Goal: Check status: Check status

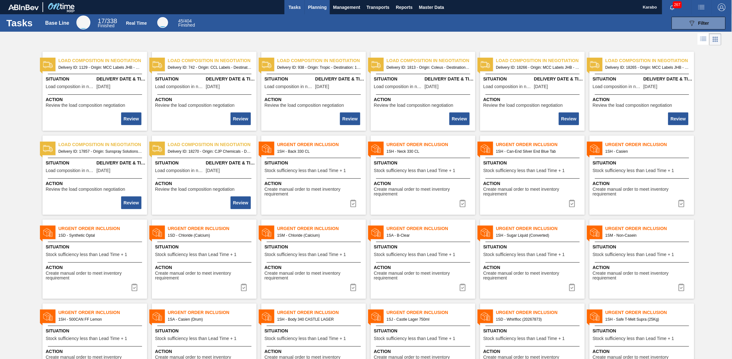
click at [320, 9] on span "Planning" at bounding box center [317, 7] width 19 height 8
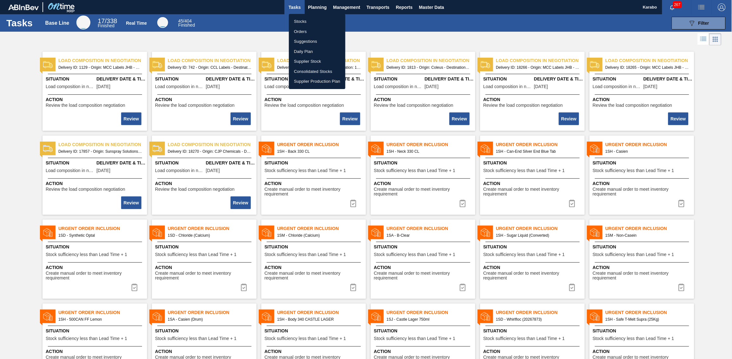
drag, startPoint x: 318, startPoint y: 20, endPoint x: 505, endPoint y: 27, distance: 187.3
click at [318, 19] on li "Stocks" at bounding box center [317, 21] width 56 height 10
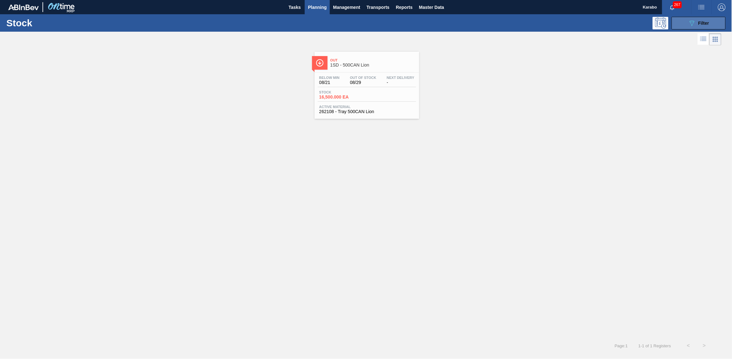
click at [707, 21] on span "Filter" at bounding box center [704, 23] width 11 height 5
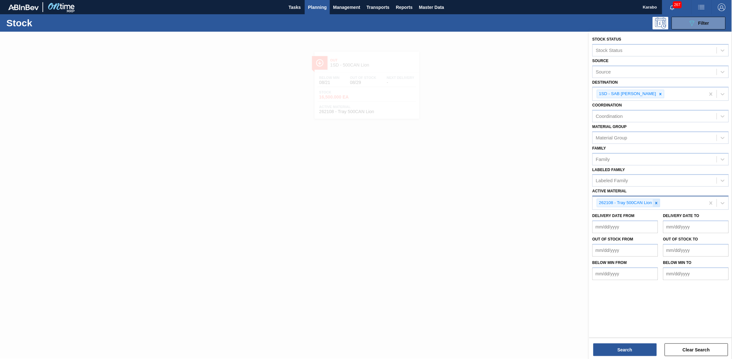
click at [655, 201] on icon at bounding box center [657, 203] width 4 height 4
click at [660, 94] on icon at bounding box center [661, 94] width 2 height 2
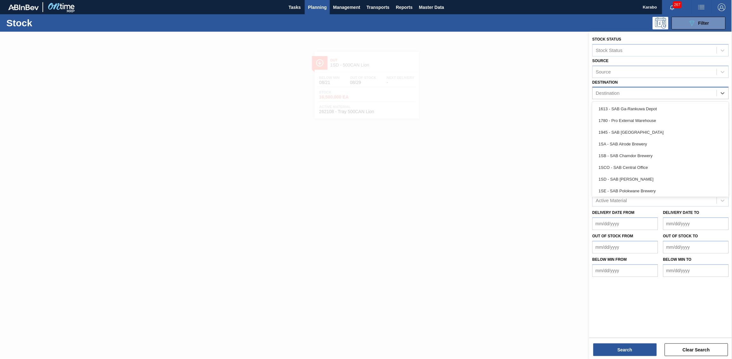
click at [664, 92] on div "Destination" at bounding box center [655, 93] width 124 height 9
click at [649, 134] on div "1945 - SAB Epping Depot" at bounding box center [661, 133] width 136 height 12
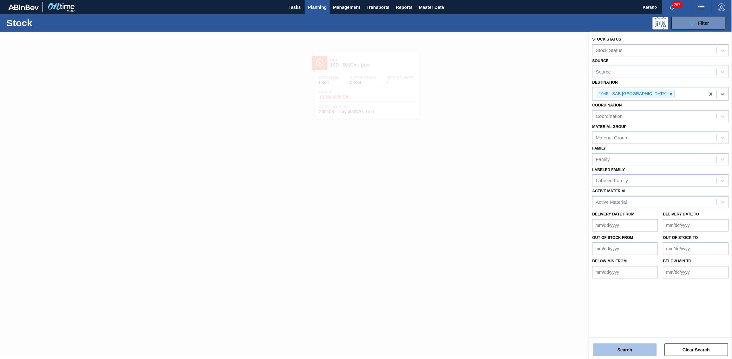
click at [630, 344] on button "Search" at bounding box center [625, 350] width 63 height 13
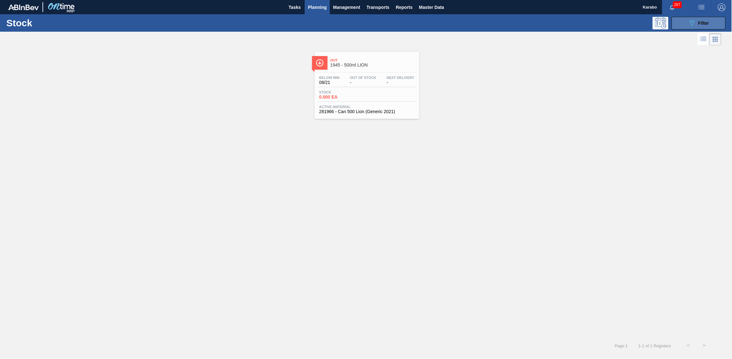
click at [686, 27] on button "089F7B8B-B2A5-4AFE-B5C0-19BA573D28AC Filter" at bounding box center [699, 23] width 54 height 13
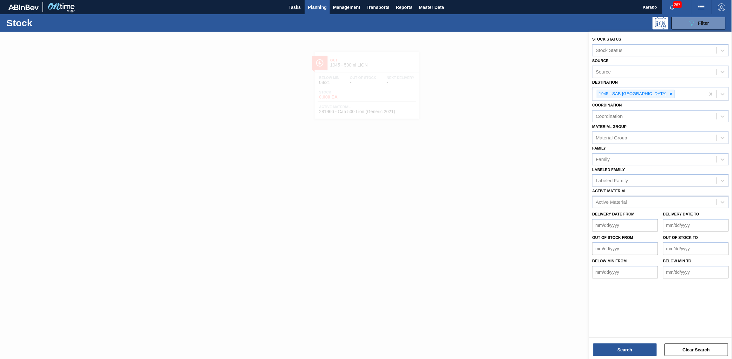
click at [504, 174] on div at bounding box center [366, 211] width 732 height 359
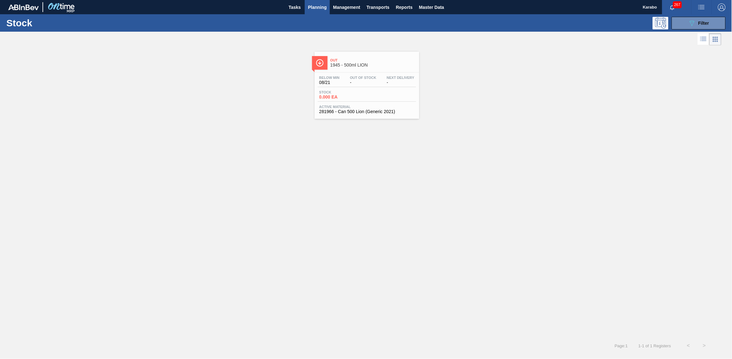
click at [318, 9] on span "Planning" at bounding box center [317, 7] width 19 height 8
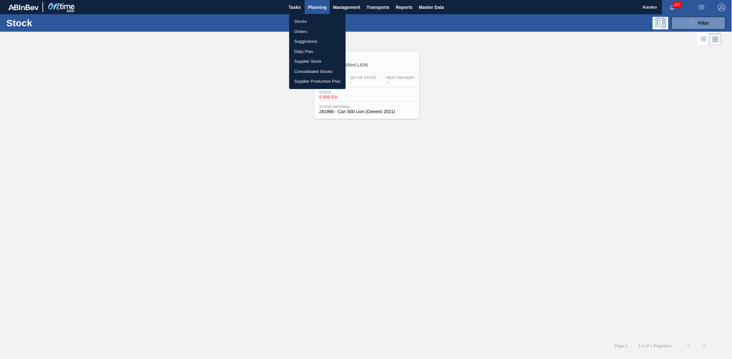
click at [309, 21] on li "Stocks" at bounding box center [317, 21] width 56 height 10
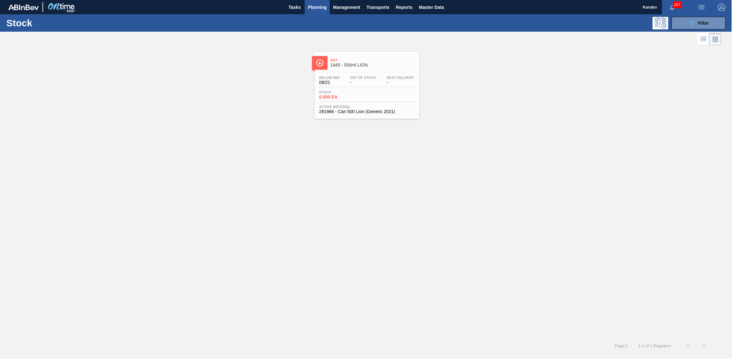
click at [392, 108] on span "Active Material" at bounding box center [367, 107] width 95 height 4
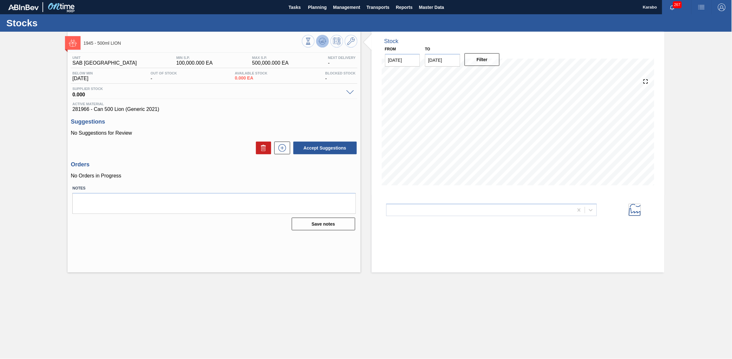
click at [312, 44] on icon at bounding box center [308, 41] width 7 height 7
click at [300, 12] on button "Tasks" at bounding box center [295, 7] width 20 height 14
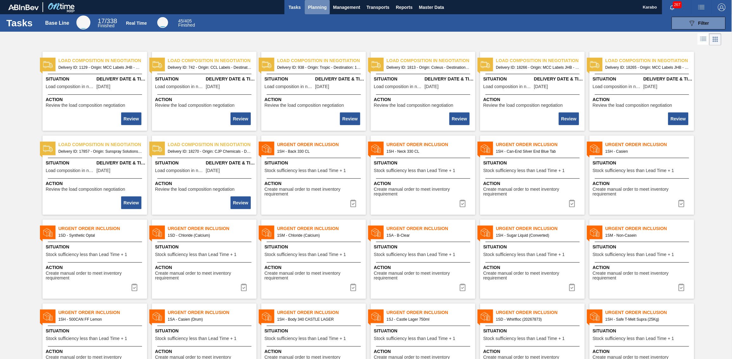
click at [309, 8] on span "Planning" at bounding box center [317, 7] width 19 height 8
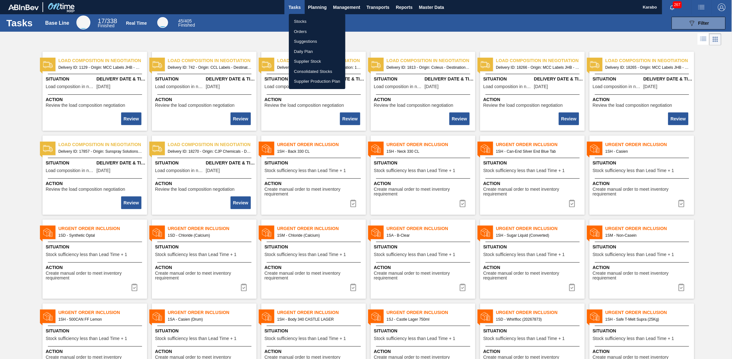
click at [309, 20] on li "Stocks" at bounding box center [317, 21] width 56 height 10
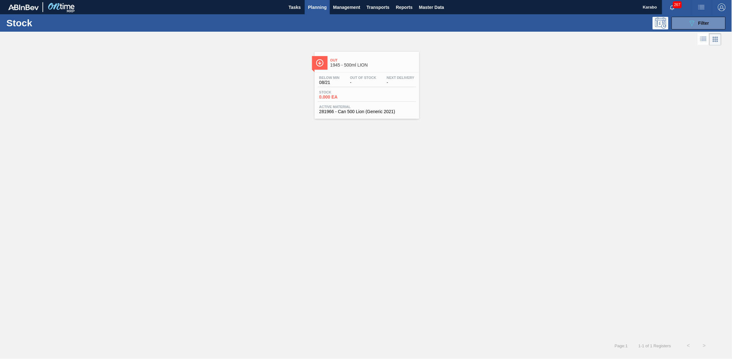
drag, startPoint x: 385, startPoint y: 93, endPoint x: 473, endPoint y: 109, distance: 89.4
click at [385, 93] on div "Stock 0.000 EA" at bounding box center [367, 95] width 98 height 11
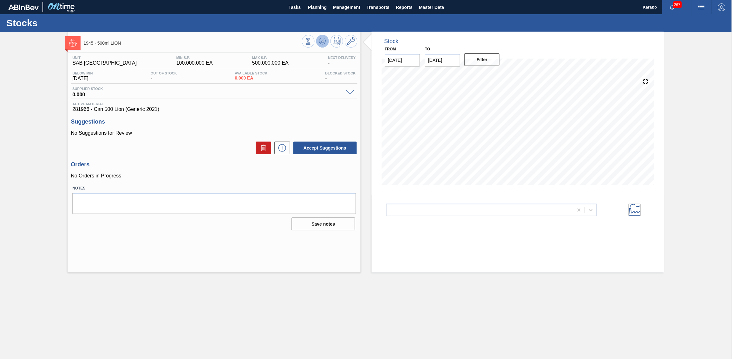
click at [324, 45] on button at bounding box center [322, 41] width 13 height 13
click at [316, 48] on div at bounding box center [330, 42] width 56 height 14
click at [721, 7] on img "button" at bounding box center [722, 7] width 8 height 8
click at [695, 76] on li "Logout" at bounding box center [701, 79] width 52 height 11
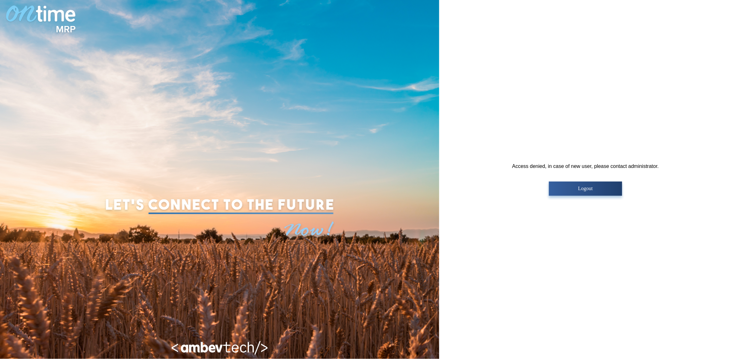
click at [582, 189] on p "Logout" at bounding box center [585, 189] width 69 height 6
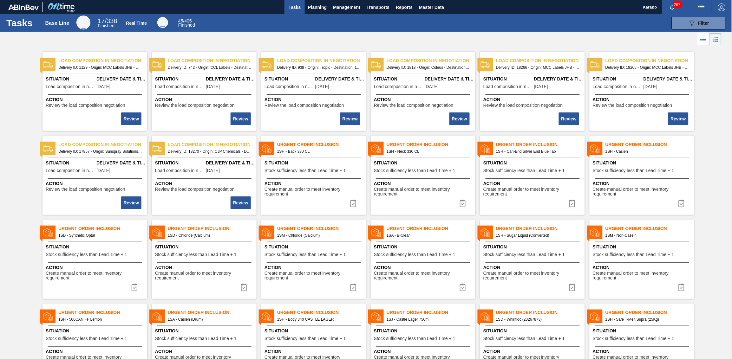
click at [342, 24] on div "089F7B8B-B2A5-4AFE-B5C0-19BA573D28AC Filter" at bounding box center [464, 23] width 529 height 13
click at [313, 9] on span "Planning" at bounding box center [317, 7] width 19 height 8
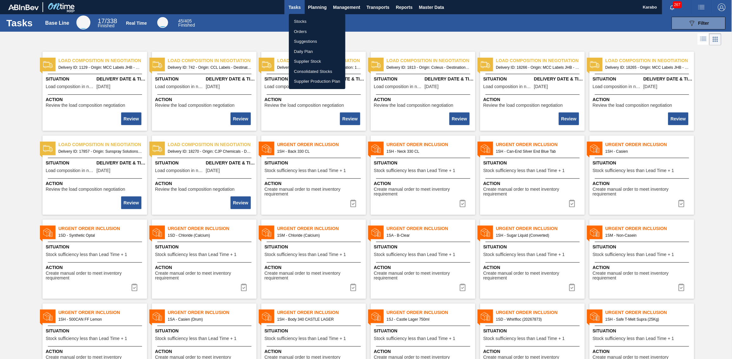
click at [313, 21] on li "Stocks" at bounding box center [317, 21] width 56 height 10
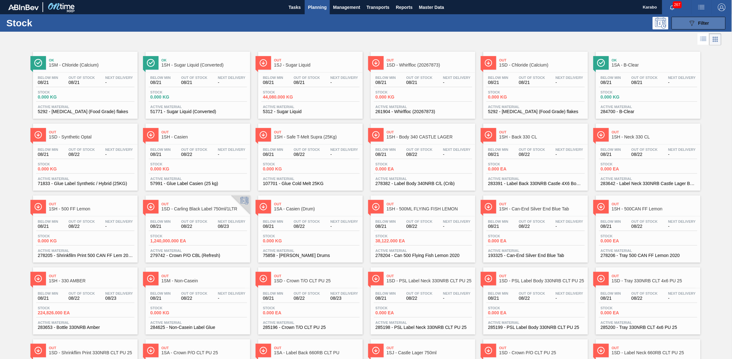
click at [716, 23] on button "089F7B8B-B2A5-4AFE-B5C0-19BA573D28AC Filter" at bounding box center [699, 23] width 54 height 13
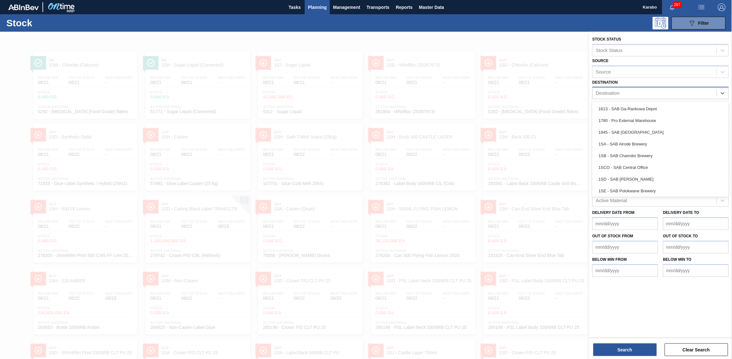
click at [629, 91] on div "Destination" at bounding box center [655, 93] width 124 height 9
click at [630, 127] on div "1945 - SAB Epping Depot" at bounding box center [661, 133] width 136 height 12
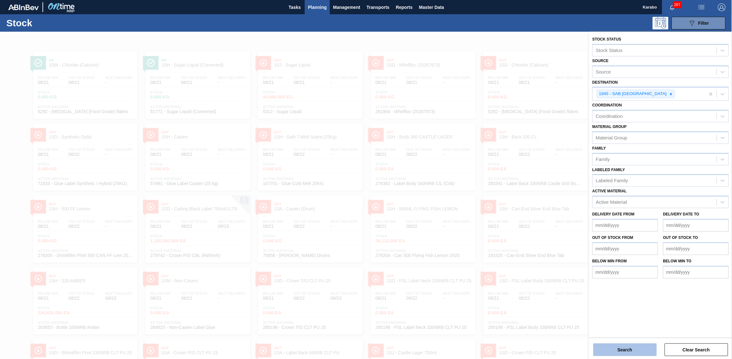
click at [635, 347] on button "Search" at bounding box center [625, 350] width 63 height 13
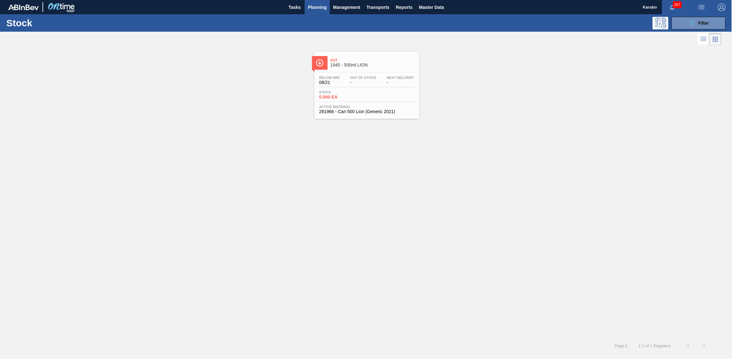
click at [385, 101] on div "Stock 0.000 EA" at bounding box center [367, 95] width 98 height 11
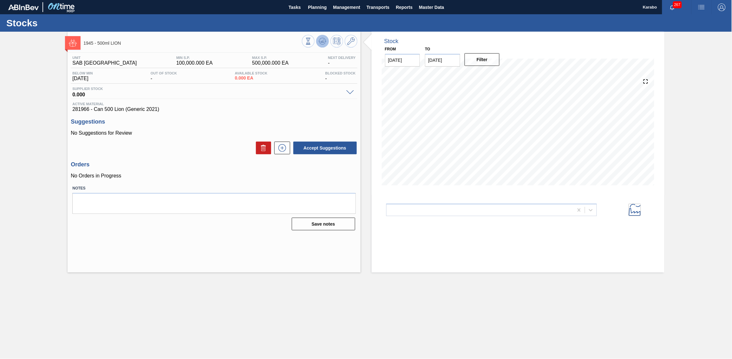
click at [312, 43] on icon at bounding box center [308, 41] width 7 height 7
click at [280, 149] on icon at bounding box center [282, 148] width 10 height 8
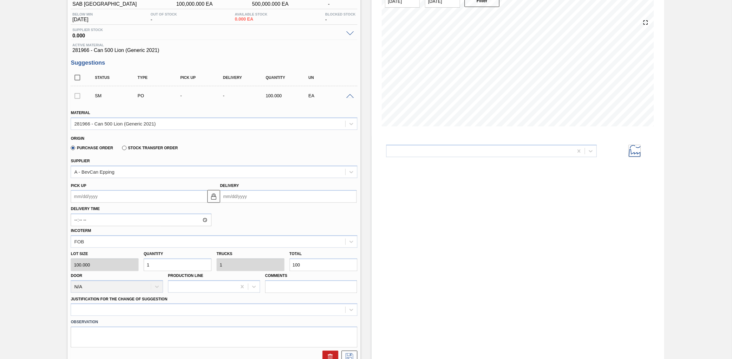
scroll to position [79, 0]
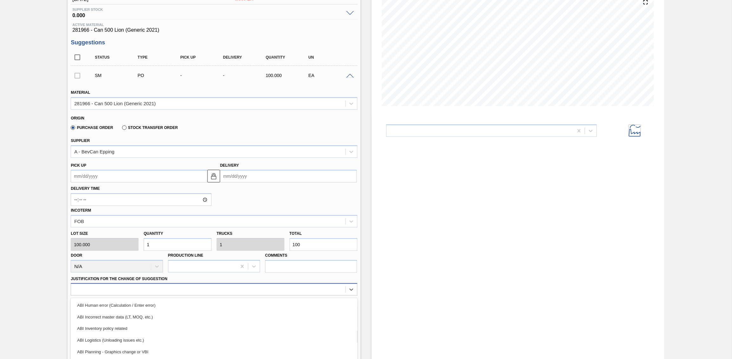
click at [227, 285] on div "option ABI Incorrect master data (LT, MOQ, etc.) focused, 2 of 18. 18 results a…" at bounding box center [214, 290] width 287 height 12
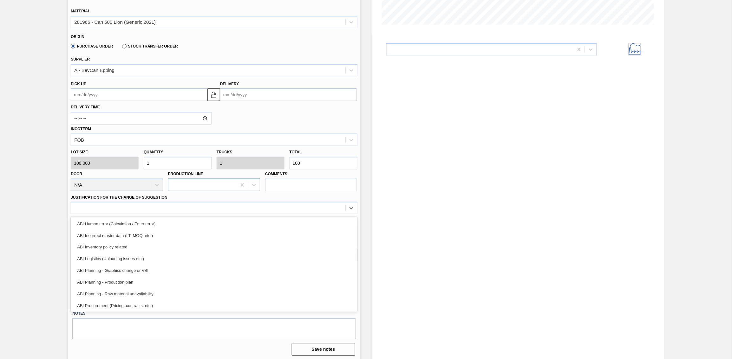
scroll to position [161, 0]
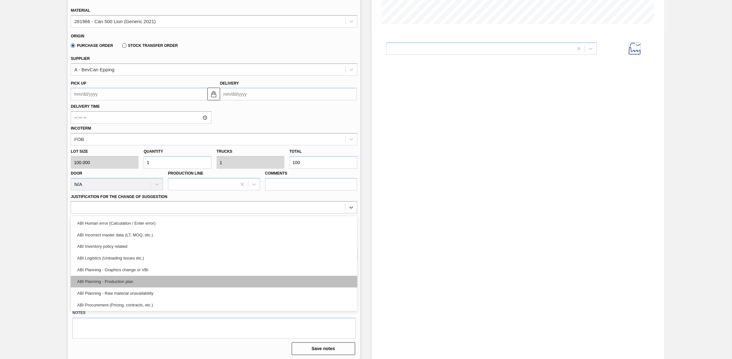
click at [187, 279] on div "ABI Planning - Production plan" at bounding box center [214, 282] width 287 height 12
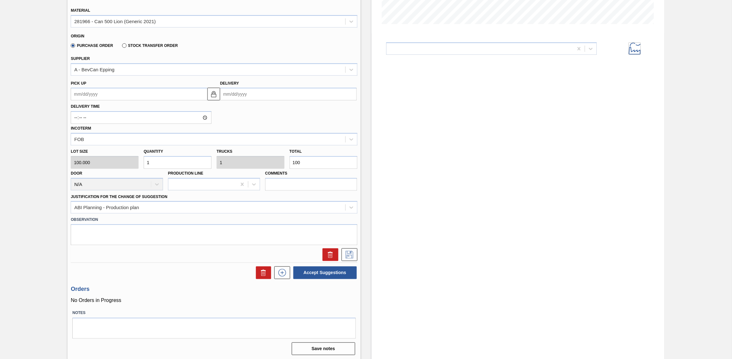
click at [238, 218] on label "Observation" at bounding box center [214, 219] width 287 height 9
click at [191, 237] on textarea at bounding box center [214, 235] width 287 height 21
click at [352, 252] on icon at bounding box center [350, 255] width 10 height 8
click at [140, 229] on textarea "External warehouse test" at bounding box center [214, 235] width 287 height 21
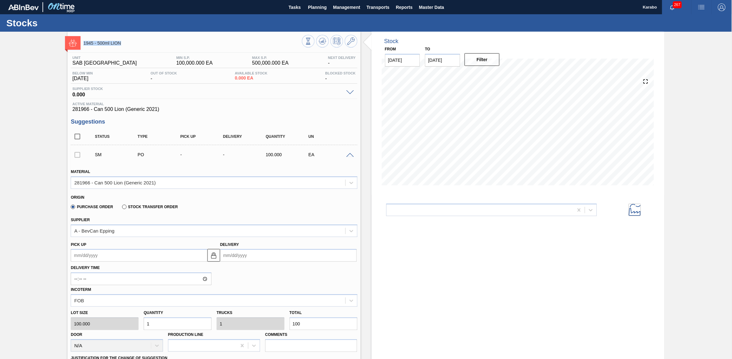
drag, startPoint x: 84, startPoint y: 43, endPoint x: 127, endPoint y: 41, distance: 42.9
click at [127, 41] on span "1945 - 500ml LION" at bounding box center [192, 43] width 218 height 5
click at [86, 48] on div "1945 - 500ml LION" at bounding box center [192, 43] width 218 height 14
drag, startPoint x: 92, startPoint y: 44, endPoint x: 84, endPoint y: 55, distance: 13.6
click at [83, 44] on span "1945 - 500ml LION" at bounding box center [192, 43] width 218 height 5
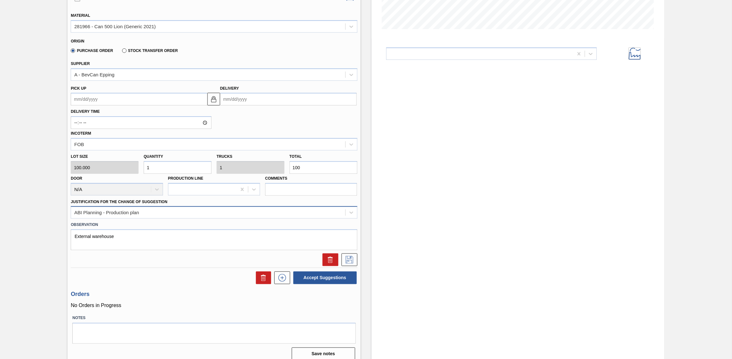
scroll to position [161, 0]
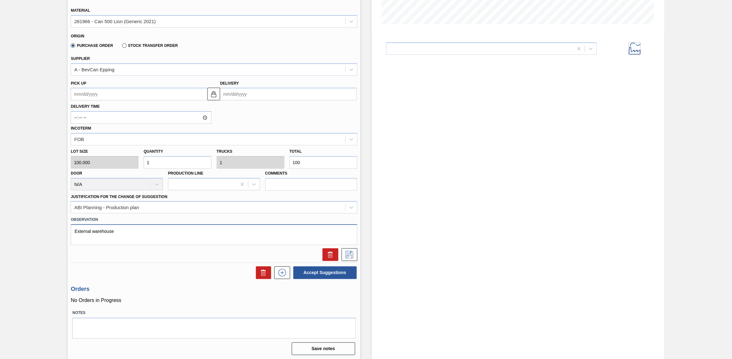
click at [120, 227] on textarea "External warehouse" at bounding box center [214, 235] width 287 height 21
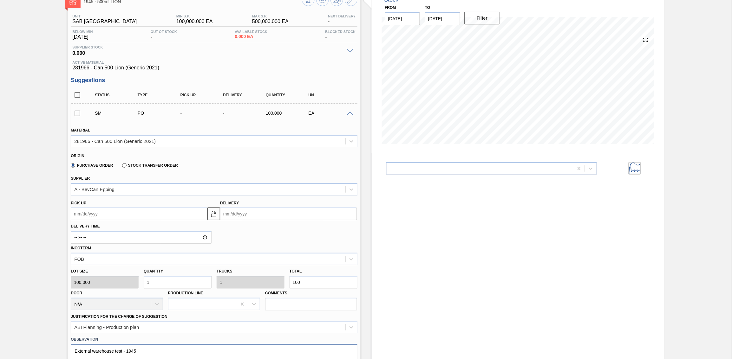
scroll to position [0, 0]
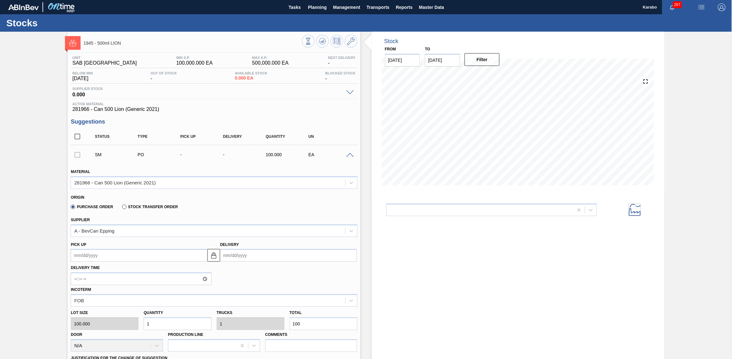
type textarea "External warehouse test - 1945"
drag, startPoint x: 115, startPoint y: 65, endPoint x: 70, endPoint y: 64, distance: 44.4
click at [71, 64] on div "Unit SAB Epping Depot" at bounding box center [105, 61] width 68 height 10
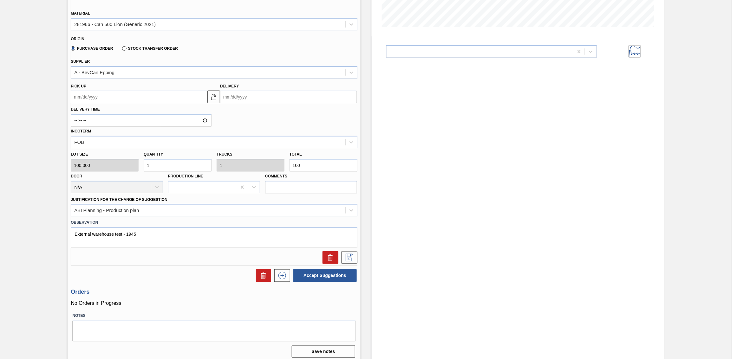
scroll to position [119, 0]
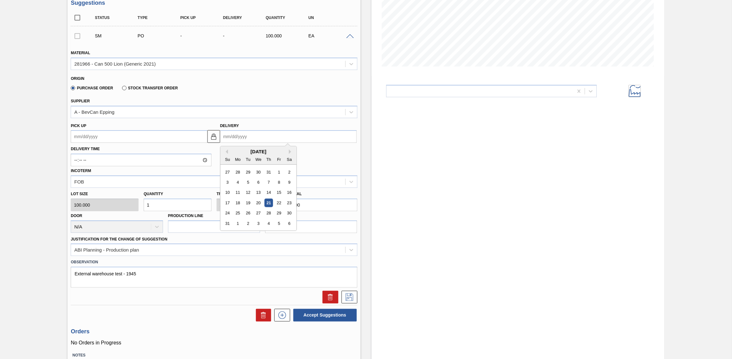
drag, startPoint x: 257, startPoint y: 140, endPoint x: 261, endPoint y: 140, distance: 3.8
click at [257, 140] on input "Delivery" at bounding box center [288, 136] width 137 height 13
click at [233, 152] on div "August 2025" at bounding box center [259, 151] width 76 height 5
click at [288, 151] on div "August 2025" at bounding box center [259, 151] width 76 height 5
click at [289, 151] on div "August 2025" at bounding box center [259, 151] width 76 height 5
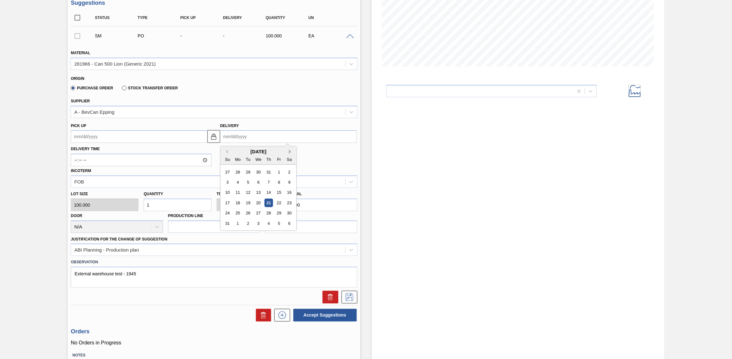
click at [290, 151] on button "Next Month" at bounding box center [291, 152] width 4 height 4
click at [278, 183] on div "12" at bounding box center [279, 182] width 9 height 9
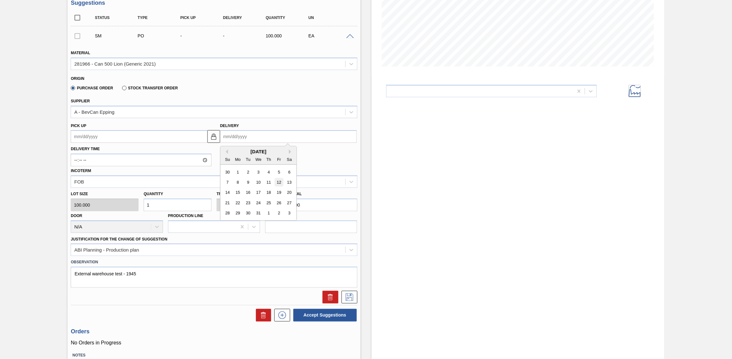
type up "[DATE]"
type input "[DATE]"
click at [347, 299] on icon at bounding box center [350, 298] width 10 height 8
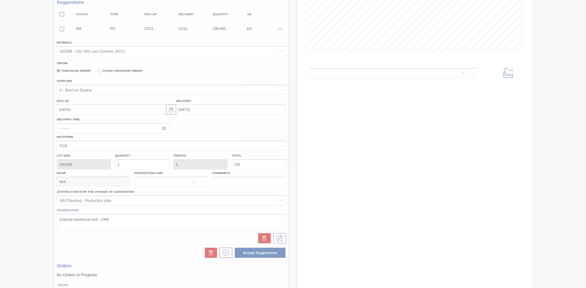
scroll to position [0, 0]
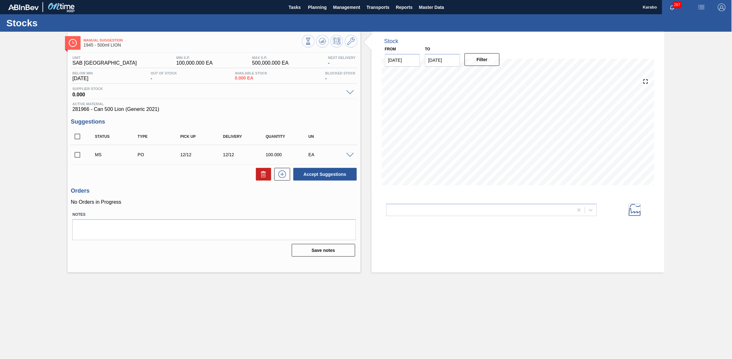
click at [78, 156] on input "checkbox" at bounding box center [77, 154] width 13 height 13
checkbox input "true"
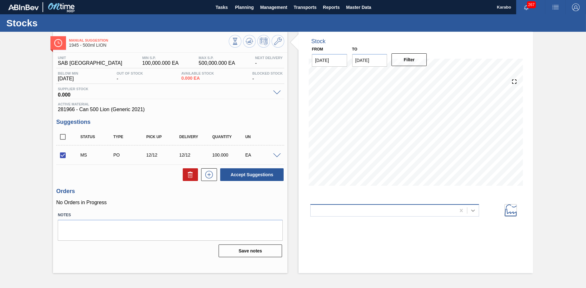
click at [470, 212] on icon at bounding box center [473, 210] width 6 height 6
drag, startPoint x: 148, startPoint y: 110, endPoint x: 60, endPoint y: 111, distance: 87.3
click at [60, 111] on span "281966 - Can 500 Lion (Generic 2021)" at bounding box center [170, 110] width 225 height 6
click at [419, 224] on div "Stock From 08/21/2025 to 09/04/2025 Filter 08/21 Stock Projection 0 SAP Plannin…" at bounding box center [416, 152] width 234 height 241
click at [422, 214] on div at bounding box center [383, 210] width 145 height 9
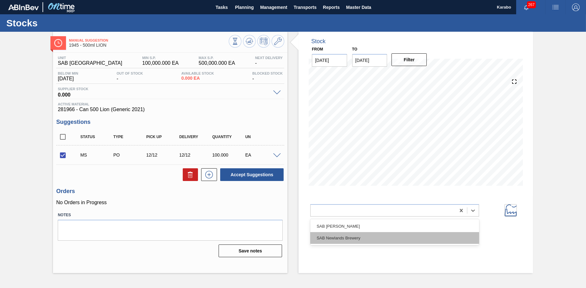
click at [381, 235] on div "SAB Newlands Brewery" at bounding box center [394, 238] width 169 height 12
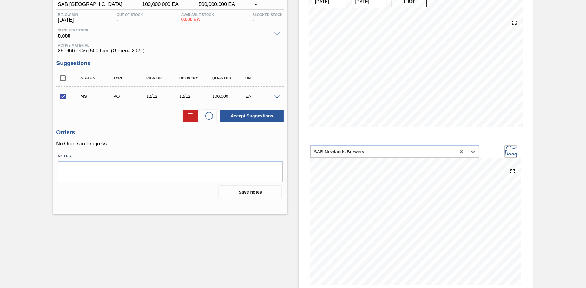
scroll to position [27, 0]
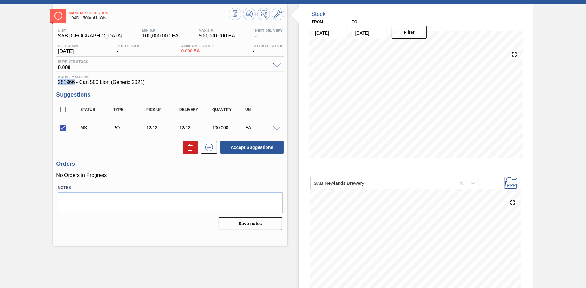
drag, startPoint x: 75, startPoint y: 84, endPoint x: 52, endPoint y: 83, distance: 22.9
click at [52, 83] on div "Manual Suggestion 1945 - 500ml LION Unit SAB Epping Depot MIN S.P. 100,000.000 …" at bounding box center [293, 161] width 586 height 315
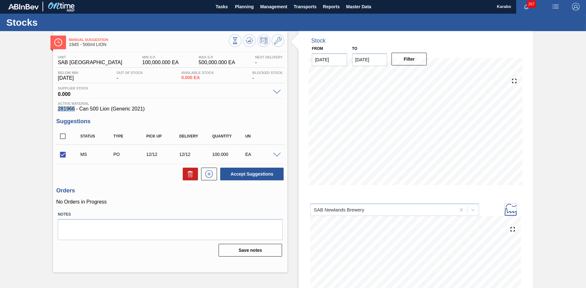
scroll to position [0, 0]
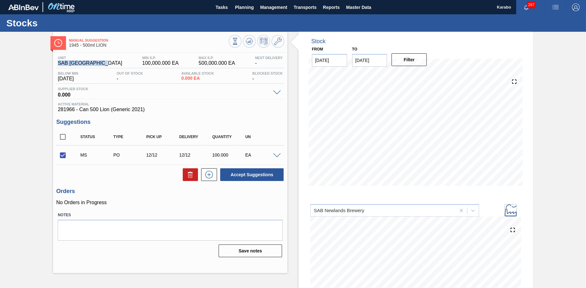
drag, startPoint x: 108, startPoint y: 64, endPoint x: 56, endPoint y: 63, distance: 51.1
click at [56, 63] on div "Unit SAB Epping Depot MIN S.P. 100,000.000 EA MAX S.P. 500,000.000 EA Next Deli…" at bounding box center [170, 62] width 228 height 12
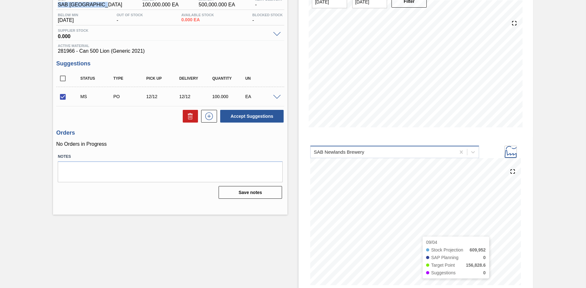
scroll to position [59, 0]
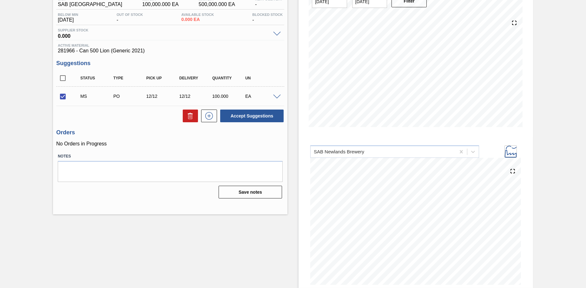
click at [508, 152] on icon at bounding box center [511, 152] width 12 height 12
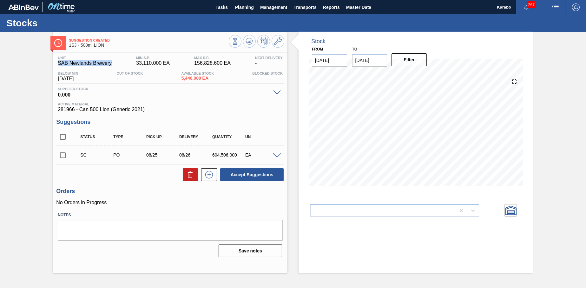
drag, startPoint x: 111, startPoint y: 63, endPoint x: 57, endPoint y: 67, distance: 54.1
click at [57, 67] on div "Unit SAB Newlands Brewery MIN S.P. 33,110.000 EA MAX S.P. 156,828.600 EA Next D…" at bounding box center [170, 62] width 228 height 12
drag, startPoint x: 75, startPoint y: 112, endPoint x: 56, endPoint y: 111, distance: 19.1
click at [56, 111] on div "Unit SAB Newlands Brewery MIN S.P. 33,110.000 EA MAX S.P. 156,828.600 EA Next D…" at bounding box center [170, 156] width 234 height 207
click at [473, 209] on icon at bounding box center [473, 210] width 6 height 6
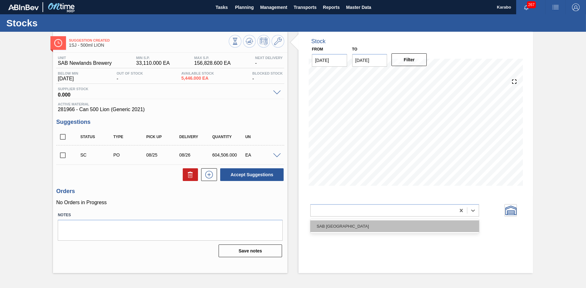
click at [448, 227] on div "SAB [GEOGRAPHIC_DATA]" at bounding box center [394, 226] width 169 height 12
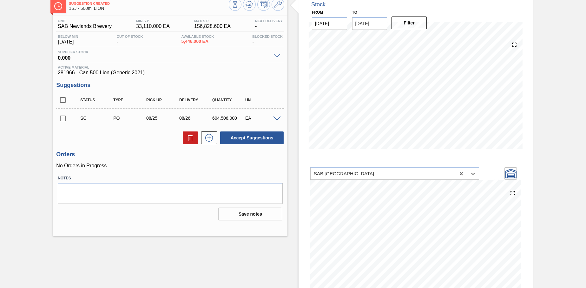
scroll to position [27, 0]
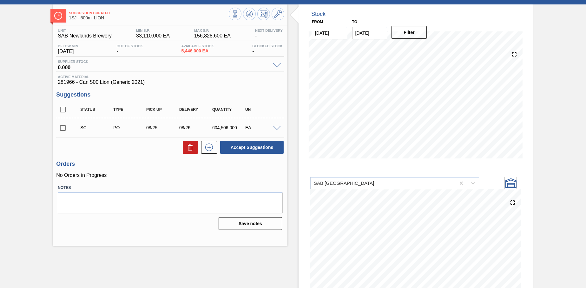
click at [508, 179] on icon at bounding box center [511, 183] width 12 height 12
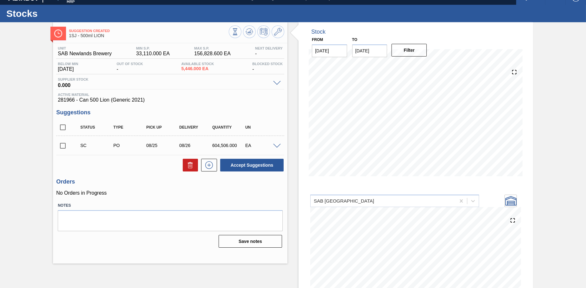
scroll to position [0, 0]
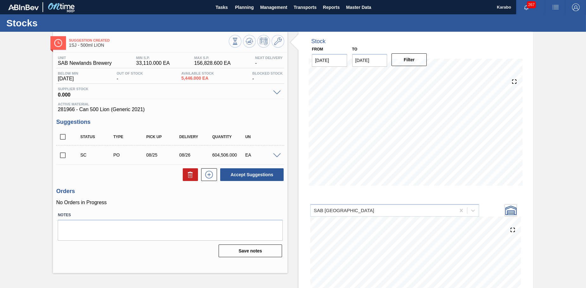
click at [277, 157] on span at bounding box center [277, 155] width 8 height 5
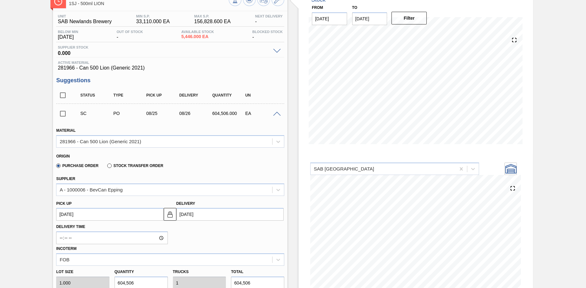
scroll to position [32, 0]
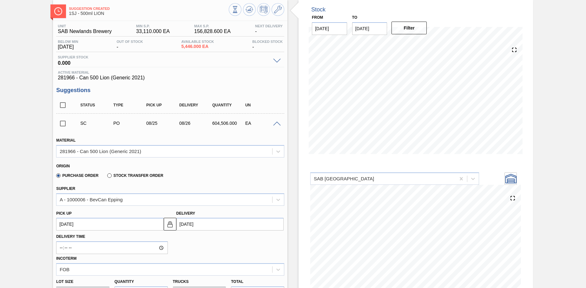
click at [275, 124] on span at bounding box center [277, 124] width 8 height 5
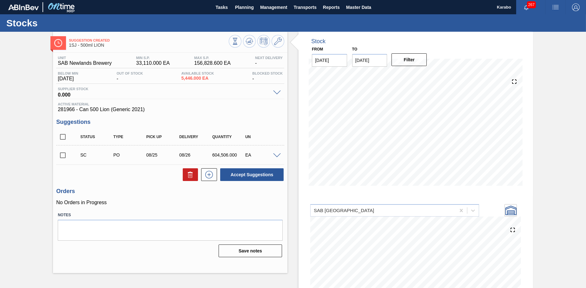
drag, startPoint x: 277, startPoint y: 155, endPoint x: 261, endPoint y: 150, distance: 16.8
click at [277, 155] on span at bounding box center [277, 155] width 8 height 5
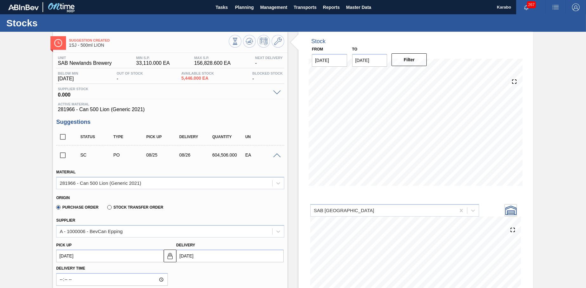
click at [110, 209] on label "Stock Transfer Order" at bounding box center [135, 207] width 56 height 4
click at [106, 208] on input "Stock Transfer Order" at bounding box center [106, 208] width 0 height 0
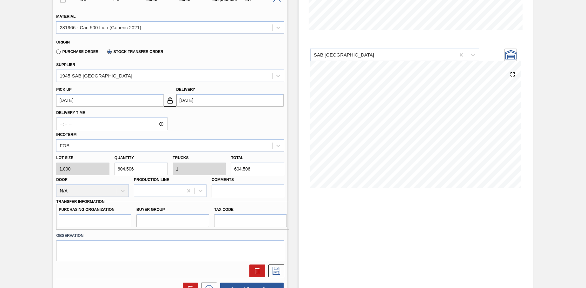
scroll to position [159, 0]
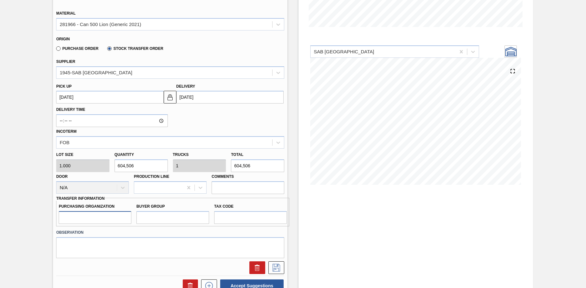
click at [92, 218] on input "Purchasing Organization" at bounding box center [95, 217] width 73 height 13
type input "1R02"
click at [145, 222] on input "Buyer Group" at bounding box center [172, 217] width 73 height 13
type input "002"
click at [228, 218] on input "Tax Code" at bounding box center [250, 217] width 73 height 13
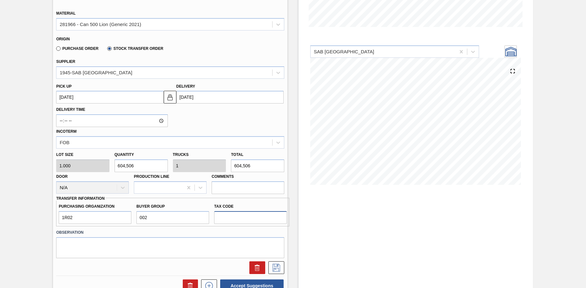
type input "I1"
click at [275, 264] on button at bounding box center [276, 267] width 16 height 13
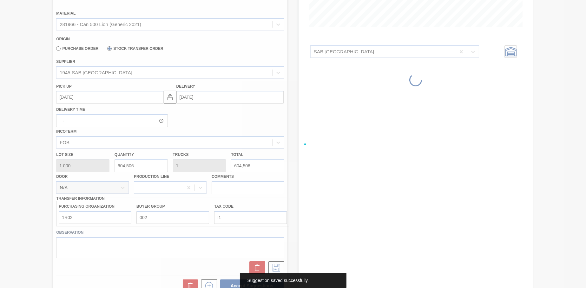
scroll to position [0, 0]
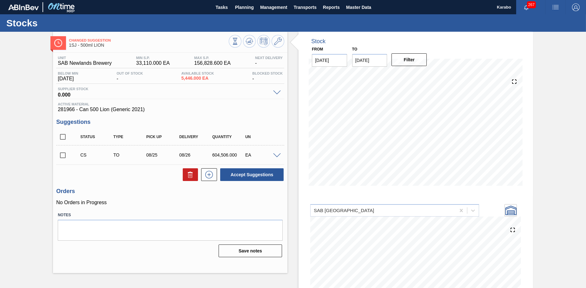
click at [274, 154] on span at bounding box center [277, 155] width 8 height 5
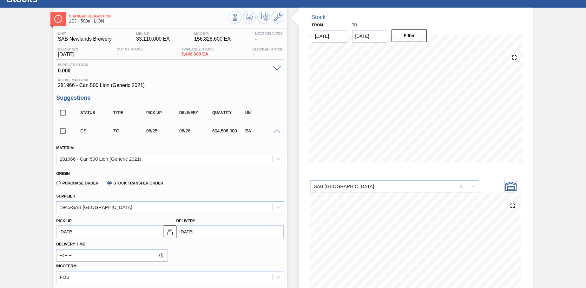
scroll to position [32, 0]
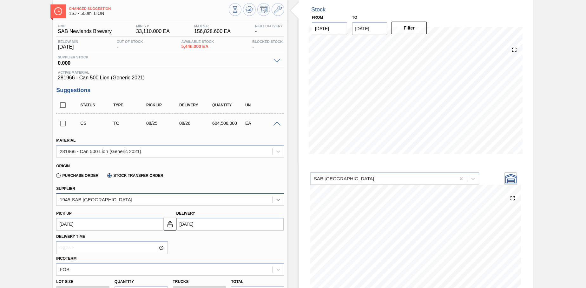
click at [278, 198] on icon at bounding box center [278, 199] width 6 height 6
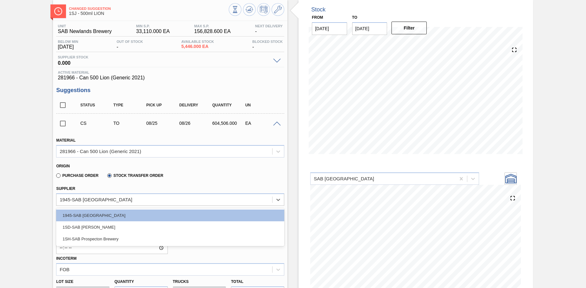
click at [205, 167] on div "Origin" at bounding box center [167, 165] width 223 height 6
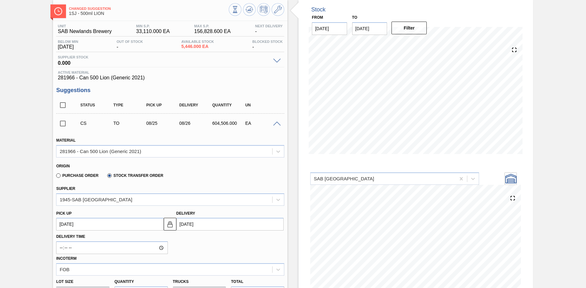
click at [276, 124] on span at bounding box center [277, 124] width 8 height 5
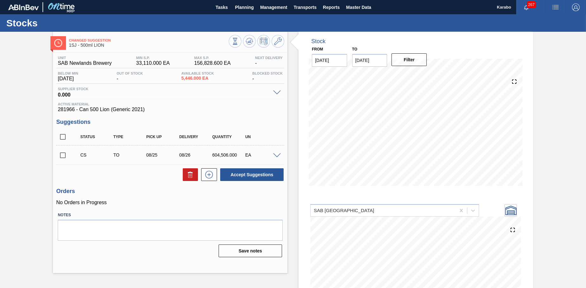
scroll to position [0, 0]
click at [243, 10] on span "Planning" at bounding box center [244, 7] width 19 height 8
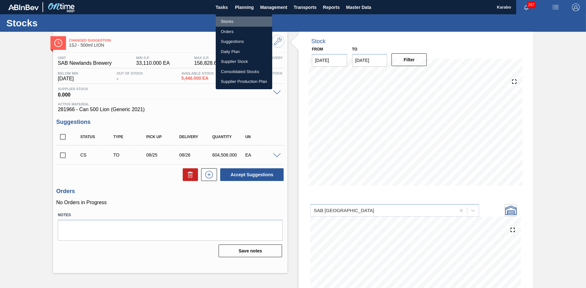
click at [243, 20] on li "Stocks" at bounding box center [244, 21] width 56 height 10
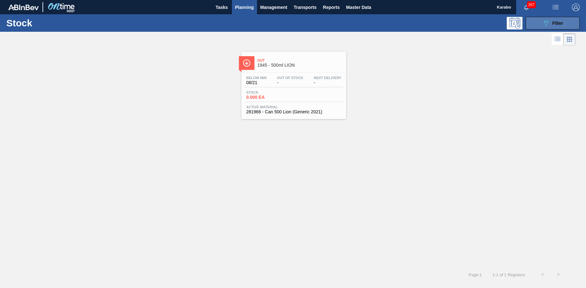
click at [534, 25] on button "089F7B8B-B2A5-4AFE-B5C0-19BA573D28AC Filter" at bounding box center [553, 23] width 54 height 13
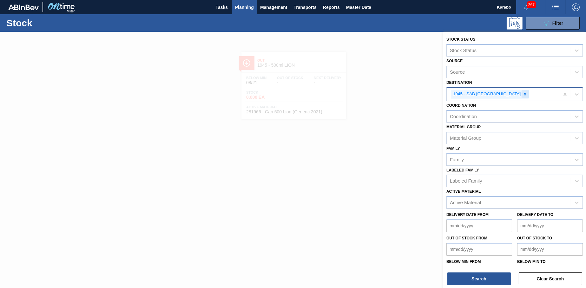
click at [523, 94] on icon at bounding box center [525, 94] width 4 height 4
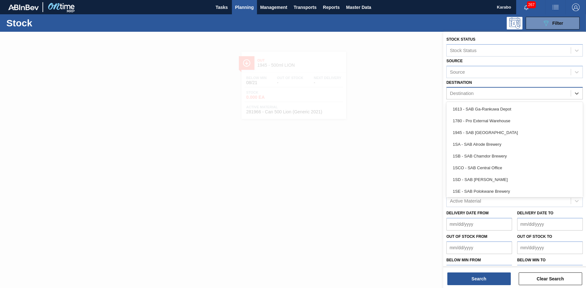
click at [490, 92] on div "Destination" at bounding box center [509, 93] width 124 height 9
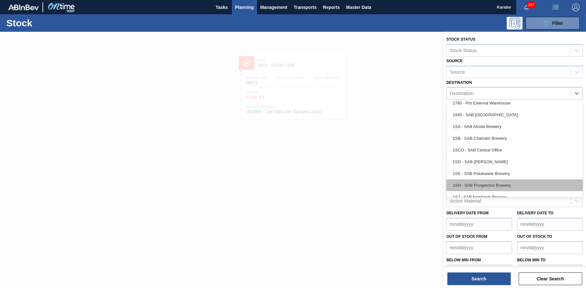
scroll to position [36, 0]
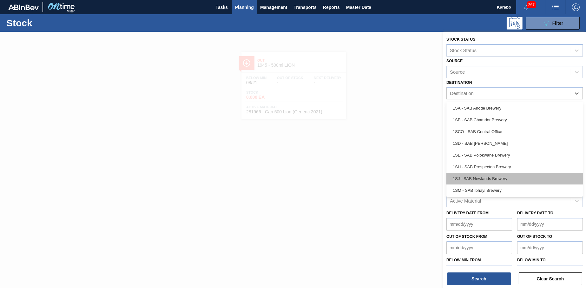
click at [507, 180] on div "1SJ - SAB Newlands Brewery" at bounding box center [514, 179] width 136 height 12
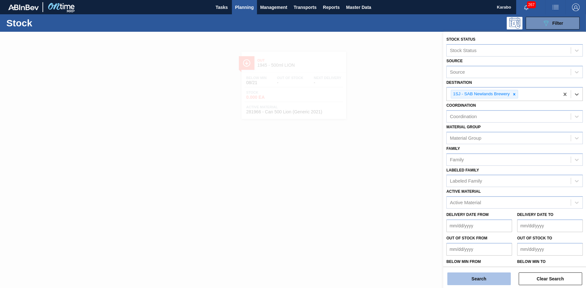
click at [496, 278] on button "Search" at bounding box center [478, 278] width 63 height 13
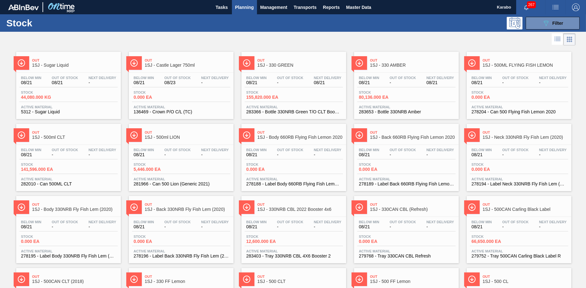
click at [285, 103] on div "Below Min 08/21 Out Of Stock - Next Delivery 08/21 Stock 155,820.000 EA Active …" at bounding box center [293, 94] width 105 height 43
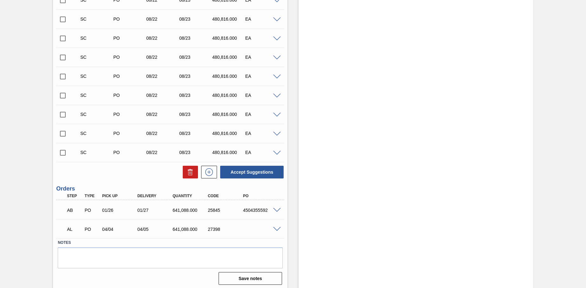
scroll to position [214, 0]
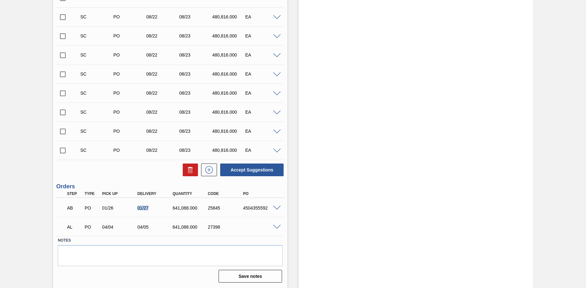
drag, startPoint x: 149, startPoint y: 209, endPoint x: 136, endPoint y: 208, distance: 12.4
click at [136, 208] on div "01/27" at bounding box center [155, 207] width 39 height 5
click at [274, 209] on span at bounding box center [277, 208] width 8 height 5
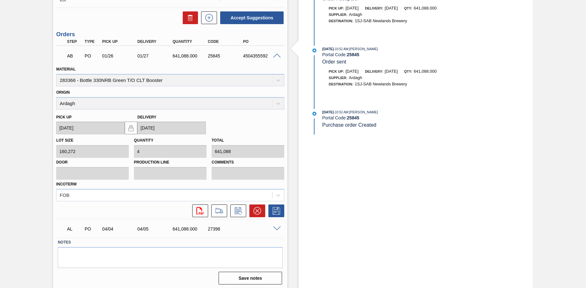
scroll to position [368, 0]
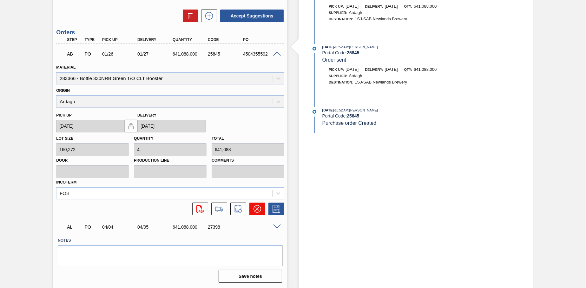
click at [258, 211] on icon at bounding box center [258, 209] width 8 height 8
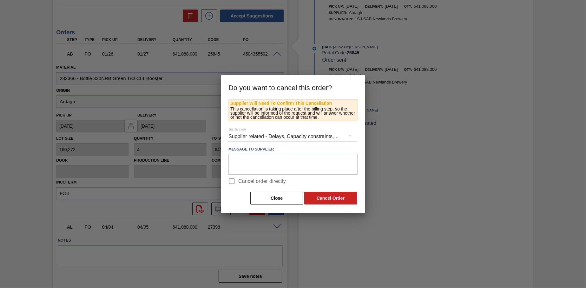
click at [232, 182] on input "Cancel order directly" at bounding box center [231, 181] width 13 height 13
click at [234, 182] on input "Cancel order directly" at bounding box center [231, 181] width 13 height 13
checkbox input "true"
click at [327, 198] on button "Cancel Order" at bounding box center [330, 198] width 53 height 13
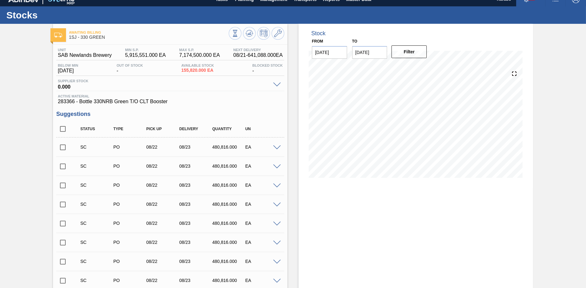
scroll to position [0, 0]
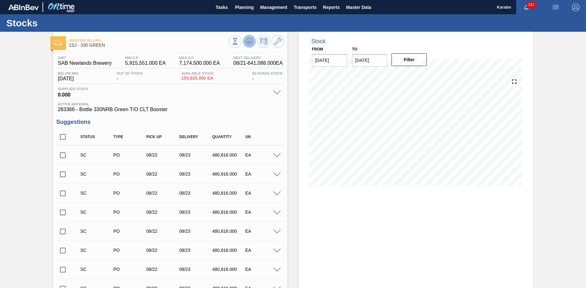
click at [248, 42] on icon at bounding box center [249, 41] width 4 height 3
click at [239, 7] on span "Planning" at bounding box center [244, 7] width 19 height 8
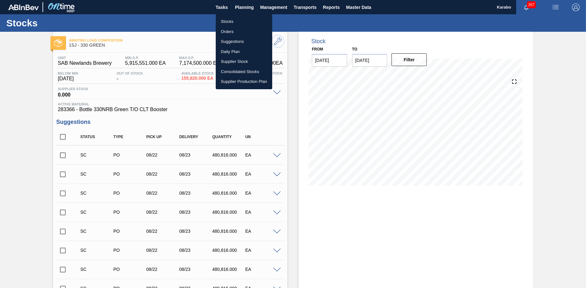
click at [239, 19] on li "Stocks" at bounding box center [244, 21] width 56 height 10
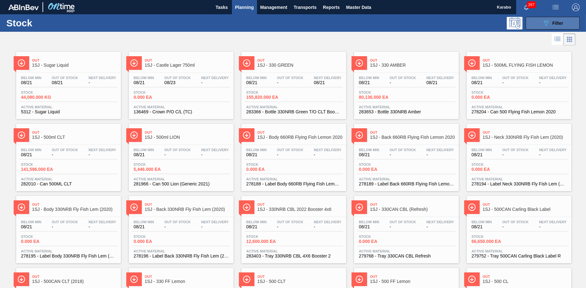
click at [549, 26] on icon "089F7B8B-B2A5-4AFE-B5C0-19BA573D28AC" at bounding box center [546, 23] width 8 height 8
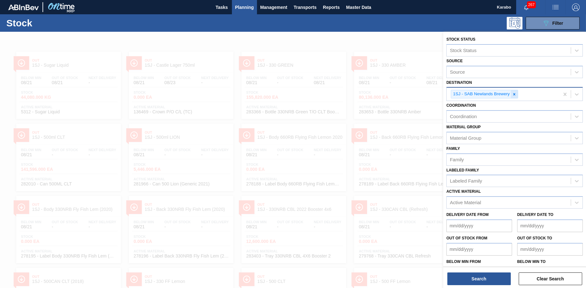
click at [514, 94] on icon at bounding box center [514, 94] width 2 height 2
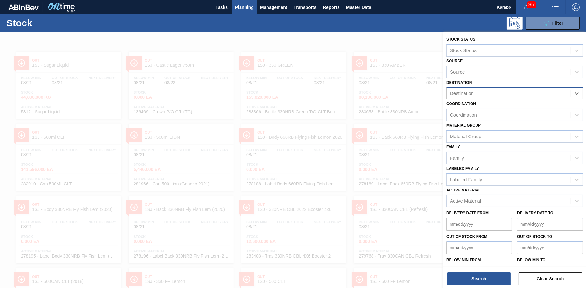
click at [501, 91] on div "Destination" at bounding box center [509, 93] width 124 height 9
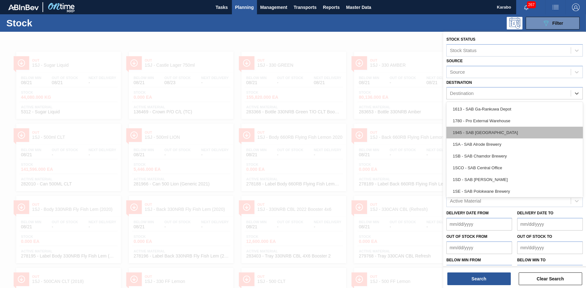
click at [494, 129] on div "1945 - SAB Epping Depot" at bounding box center [514, 133] width 136 height 12
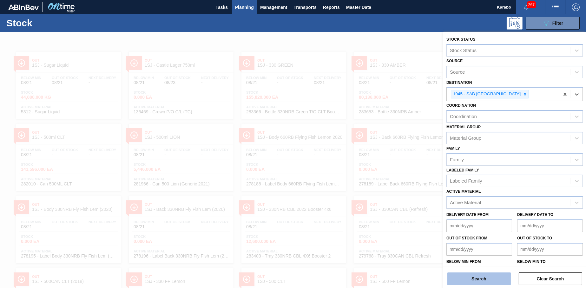
click at [490, 276] on button "Search" at bounding box center [478, 278] width 63 height 13
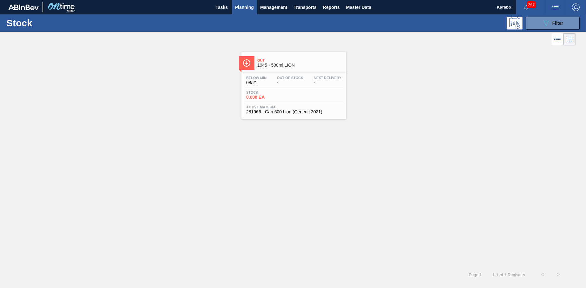
click at [284, 105] on span "Active Material" at bounding box center [293, 107] width 95 height 4
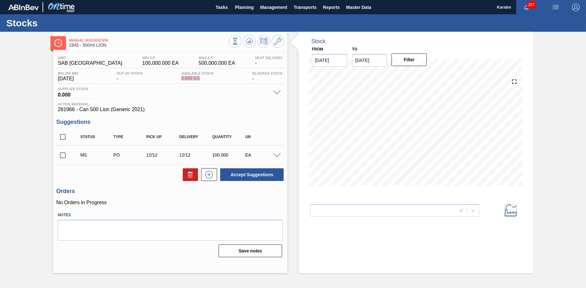
drag, startPoint x: 202, startPoint y: 78, endPoint x: 176, endPoint y: 81, distance: 26.2
click at [176, 81] on div "Below Min 08/21/2025 Out Of Stock - Available Stock 0.000 EA Blocked Stock -" at bounding box center [170, 77] width 228 height 12
click at [422, 212] on div at bounding box center [383, 210] width 145 height 9
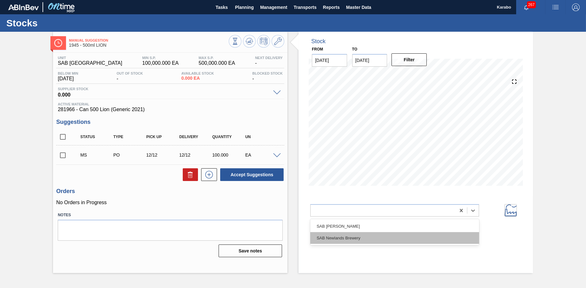
click at [379, 236] on div "SAB Newlands Brewery" at bounding box center [394, 238] width 169 height 12
